Goal: Information Seeking & Learning: Check status

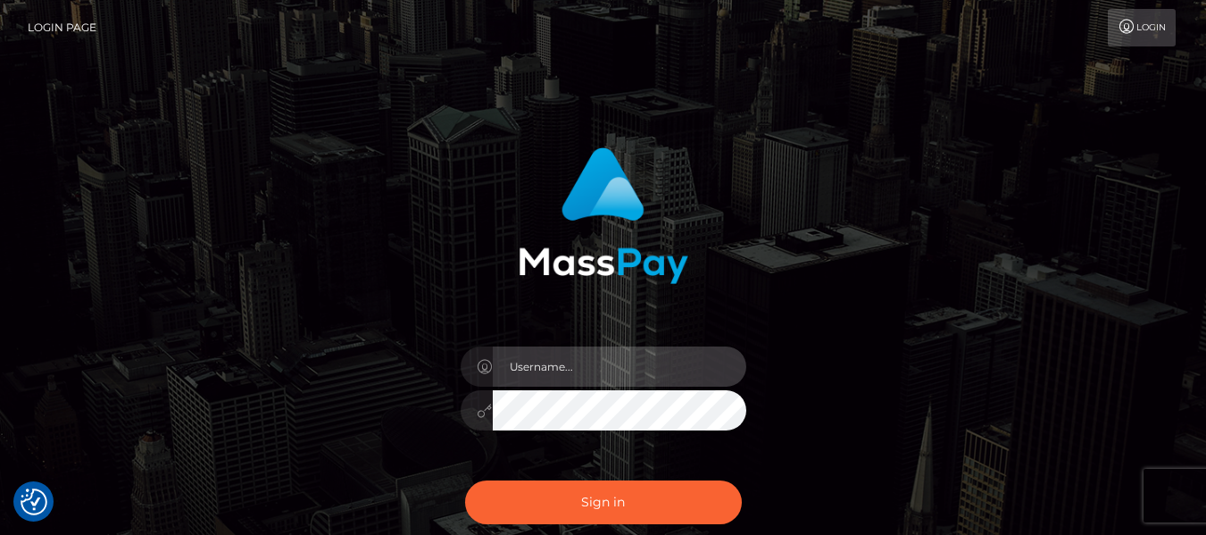
click at [658, 377] on input "text" at bounding box center [620, 366] width 254 height 40
type input "lacey.throne"
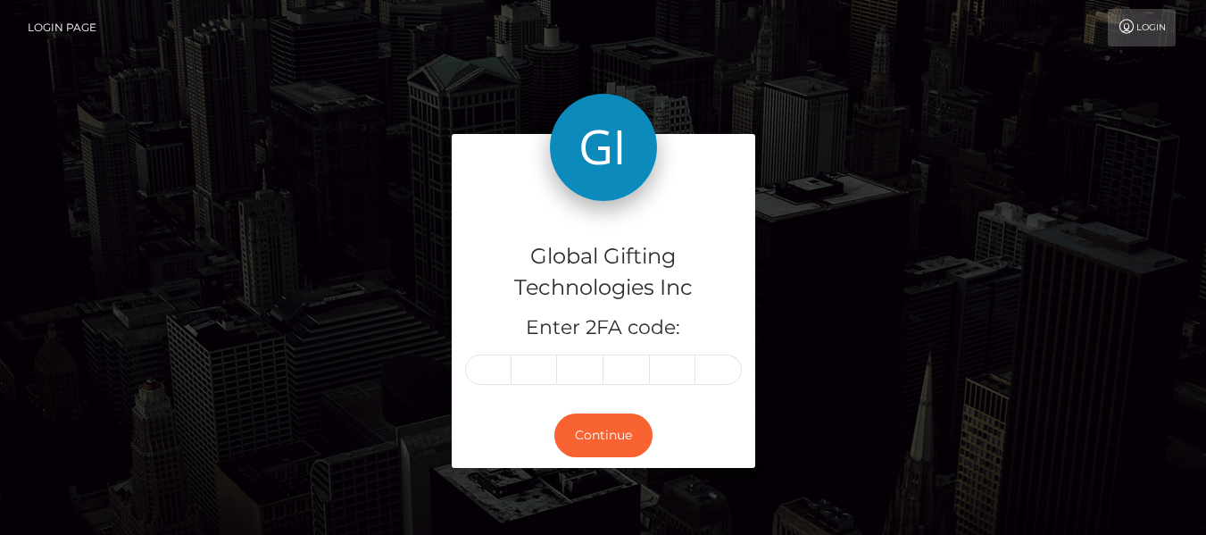
click at [628, 484] on form "Global Gifting Technologies Inc Enter 2FA code: Continue" at bounding box center [603, 310] width 303 height 352
click at [482, 361] on input "text" at bounding box center [488, 369] width 46 height 30
type input "0"
type input "6"
type input "0"
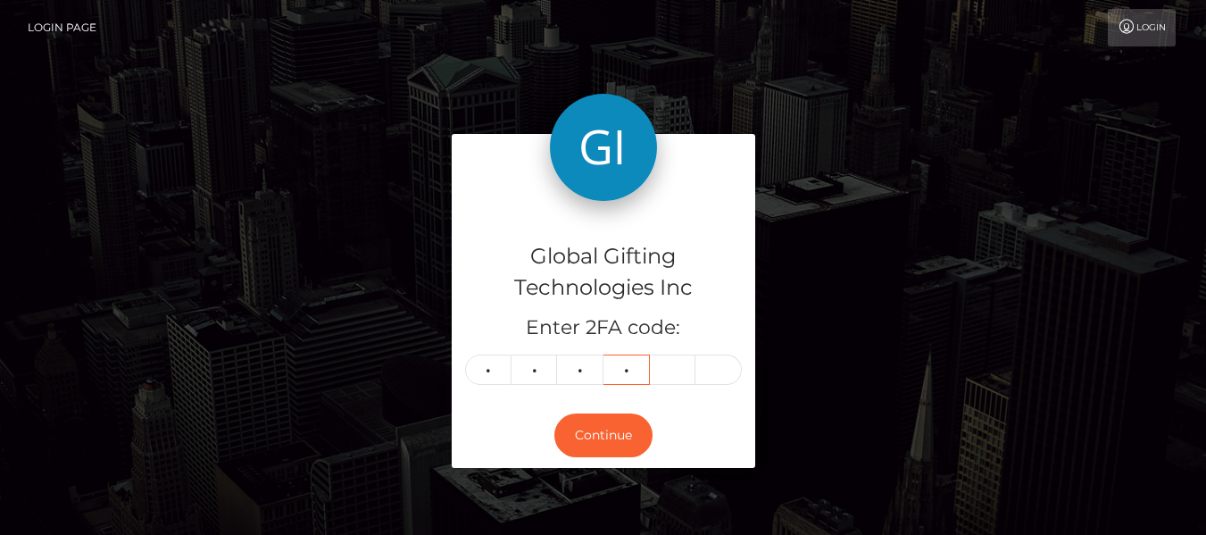
type input "6"
type input "5"
type input "9"
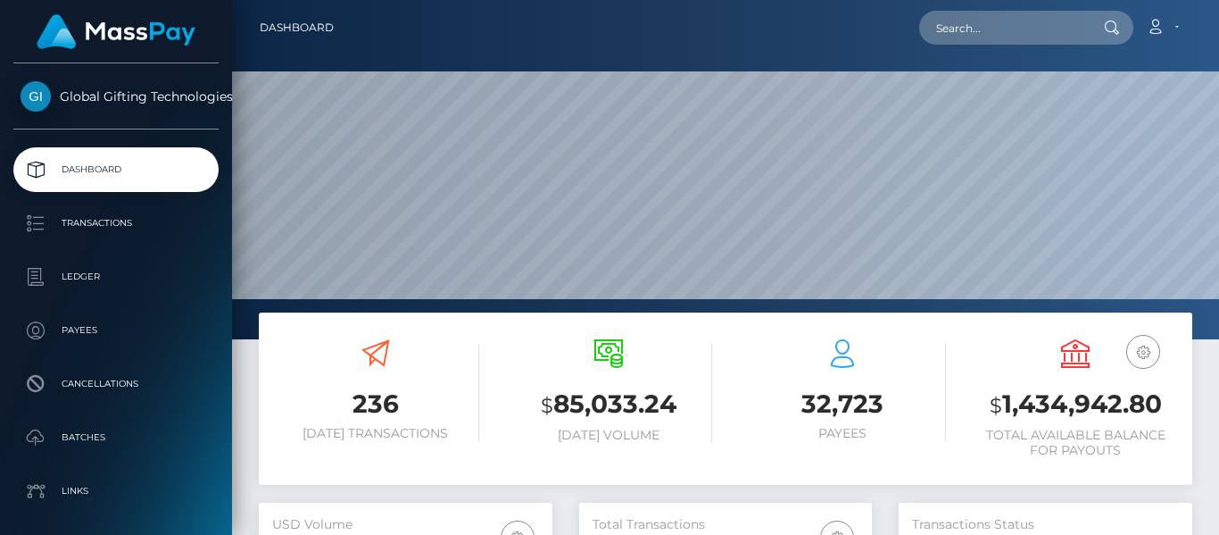
scroll to position [317, 293]
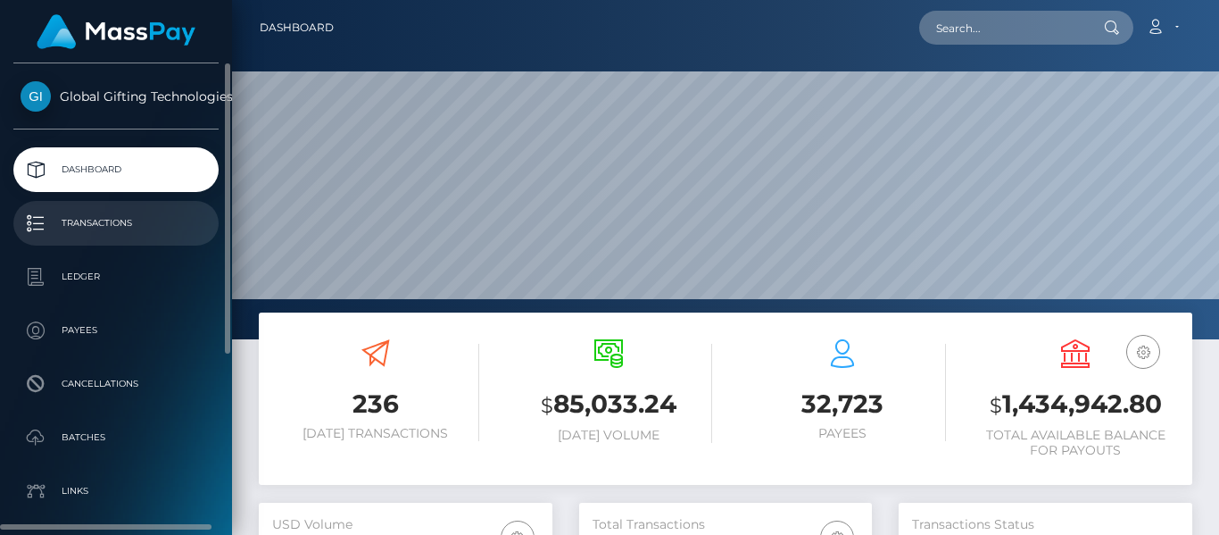
click at [169, 227] on p "Transactions" at bounding box center [116, 223] width 191 height 27
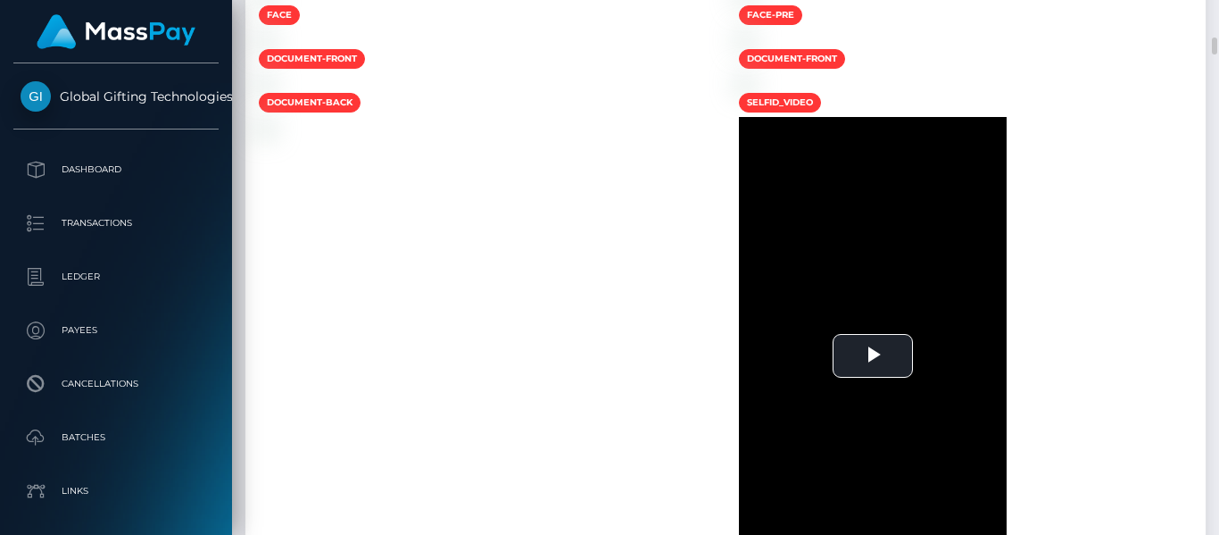
scroll to position [1203, 0]
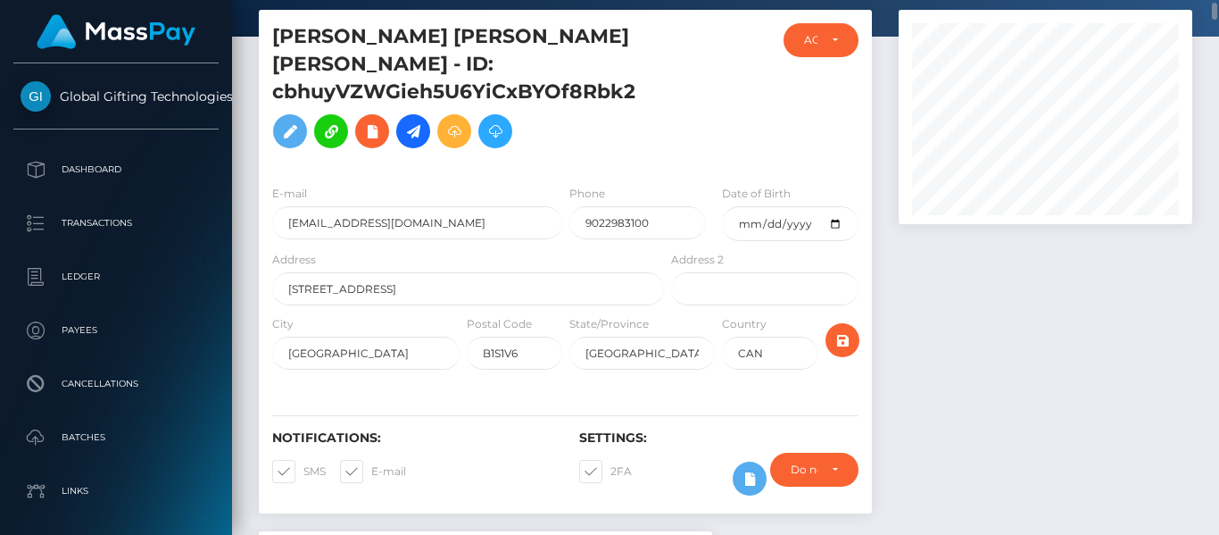
scroll to position [84, 0]
